Goal: Information Seeking & Learning: Learn about a topic

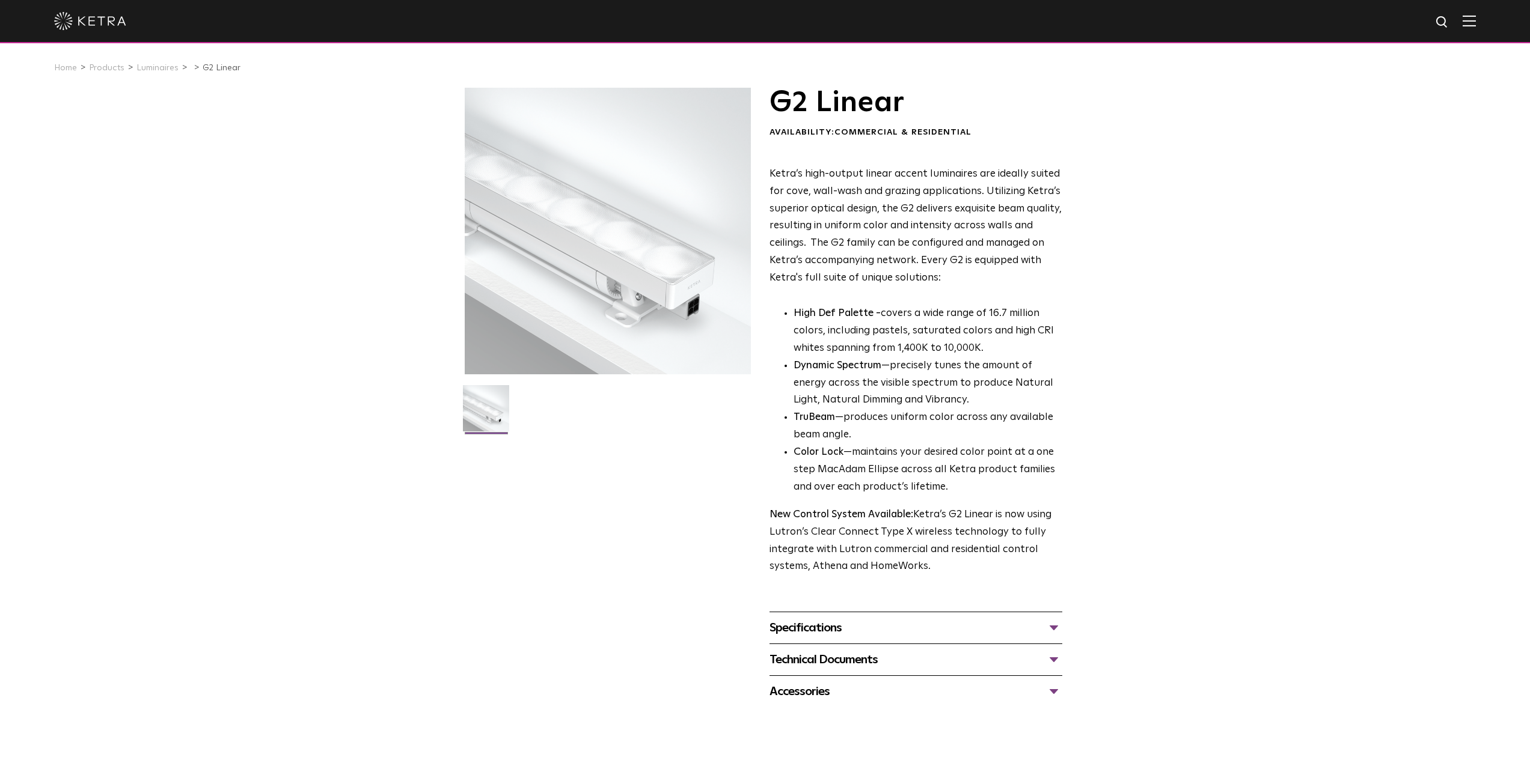
drag, startPoint x: 770, startPoint y: 163, endPoint x: 773, endPoint y: 146, distance: 17.3
